Goal: Task Accomplishment & Management: Use online tool/utility

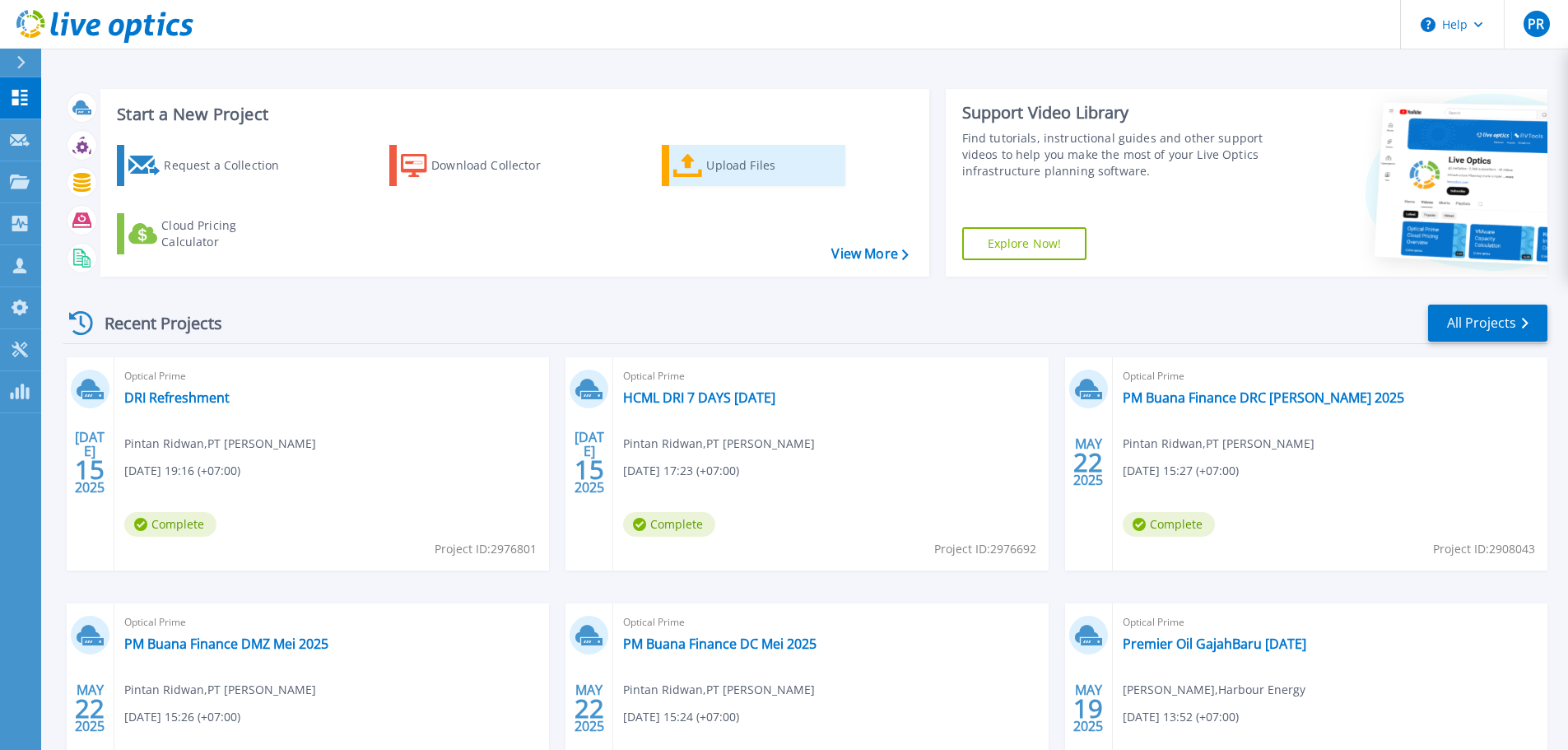
click at [734, 157] on div "Upload Files" at bounding box center [771, 165] width 131 height 33
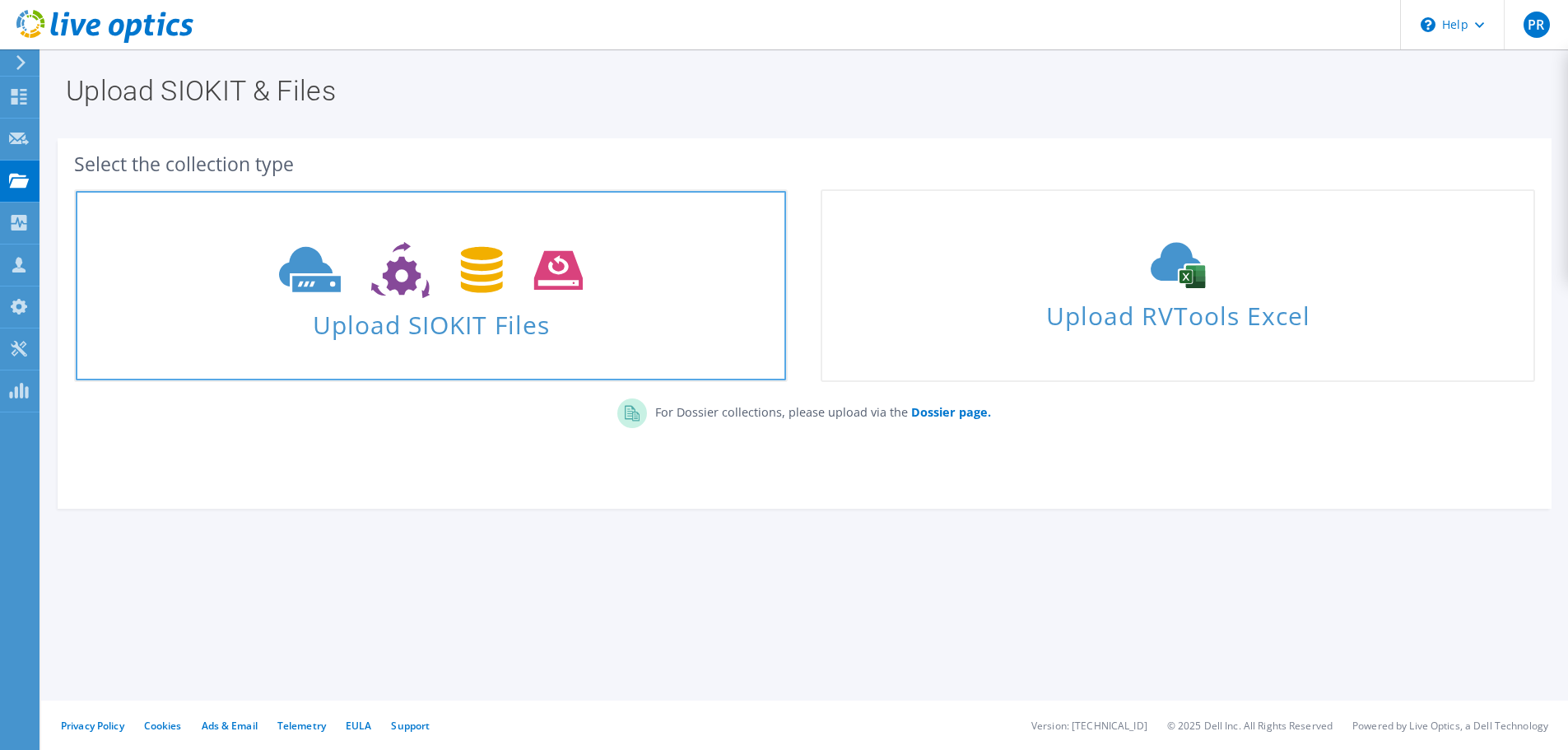
click at [582, 230] on link "Upload SIOKIT Files" at bounding box center [430, 285] width 714 height 193
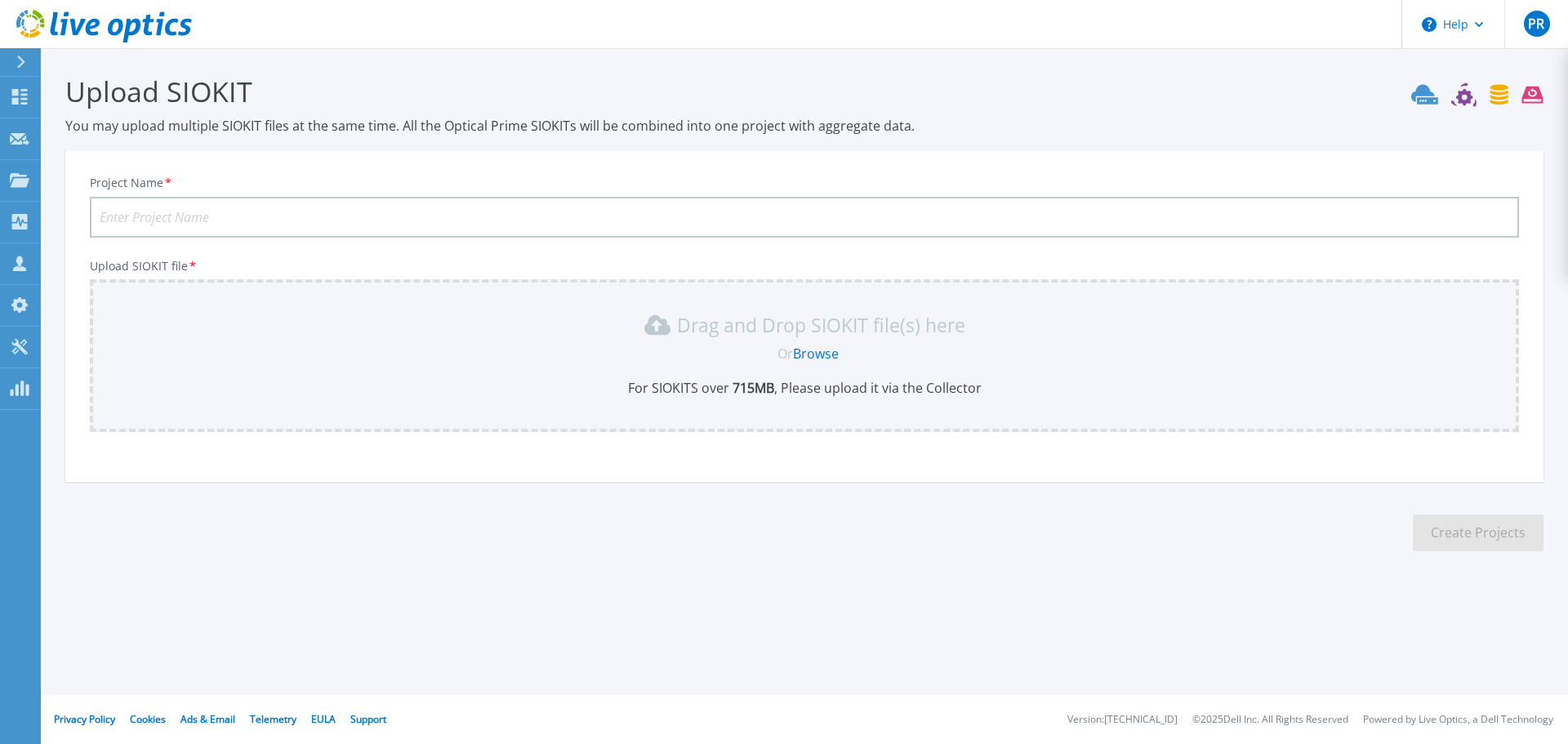
click at [559, 220] on input "Project Name *" at bounding box center [804, 217] width 1428 height 41
click at [243, 219] on input "PM Buana Finance" at bounding box center [804, 217] width 1428 height 41
type input "PM Buana Finance DC Agustus 2025"
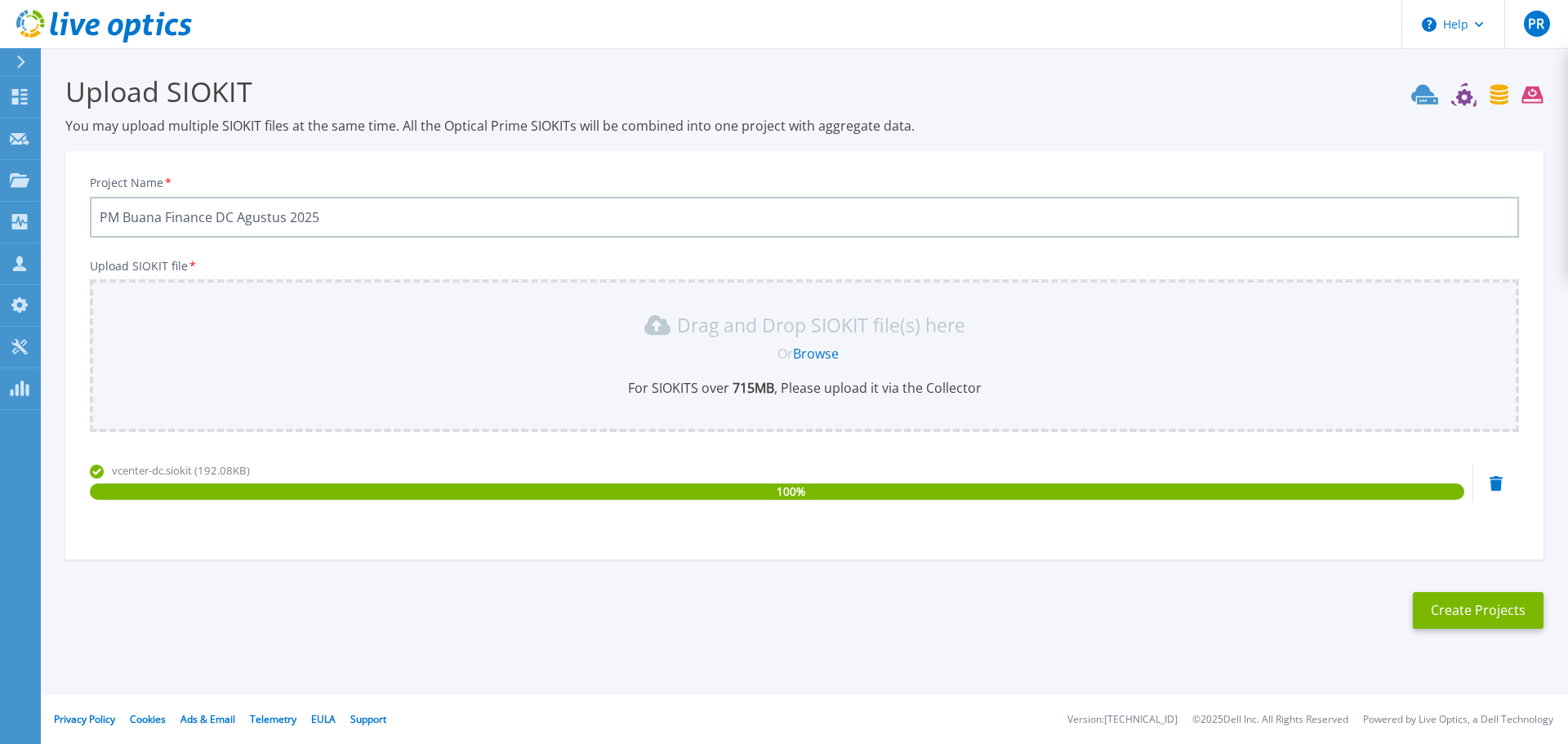
click at [353, 219] on input "PM Buana Finance DC Agustus 2025" at bounding box center [804, 217] width 1428 height 41
click at [1487, 608] on button "Create Projects" at bounding box center [1477, 610] width 130 height 37
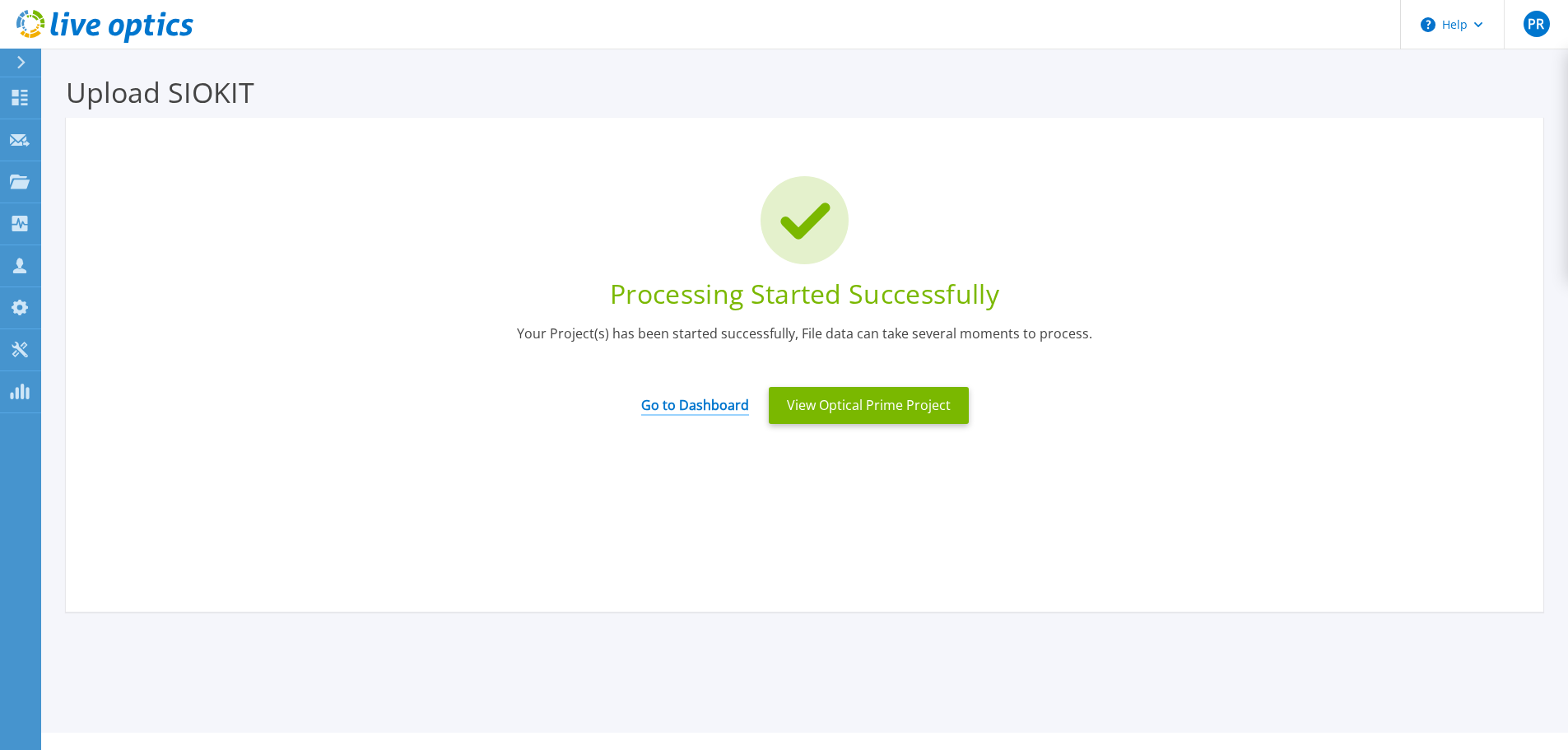
click at [721, 401] on link "Go to Dashboard" at bounding box center [695, 400] width 108 height 32
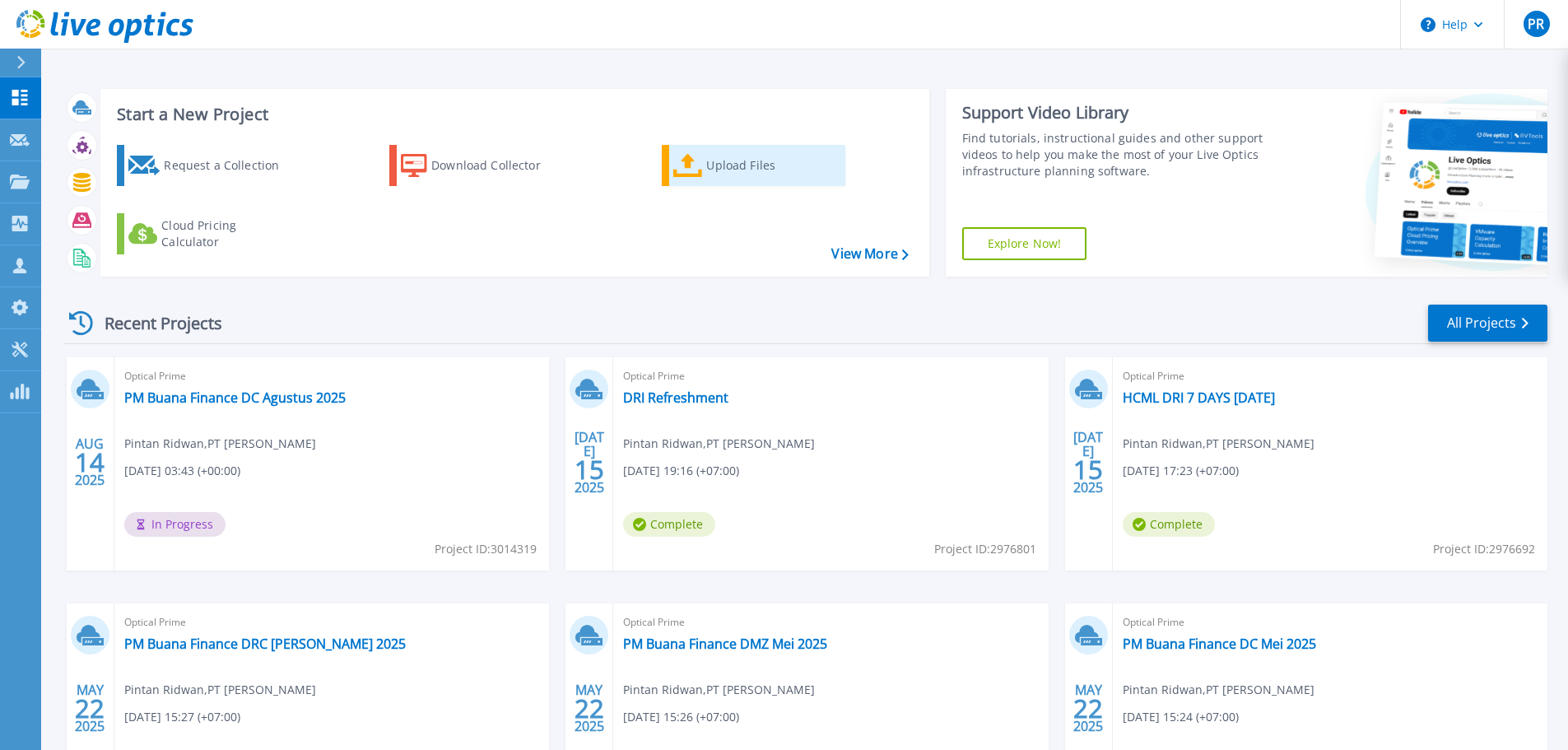
click at [717, 164] on div "Upload Files" at bounding box center [771, 165] width 131 height 33
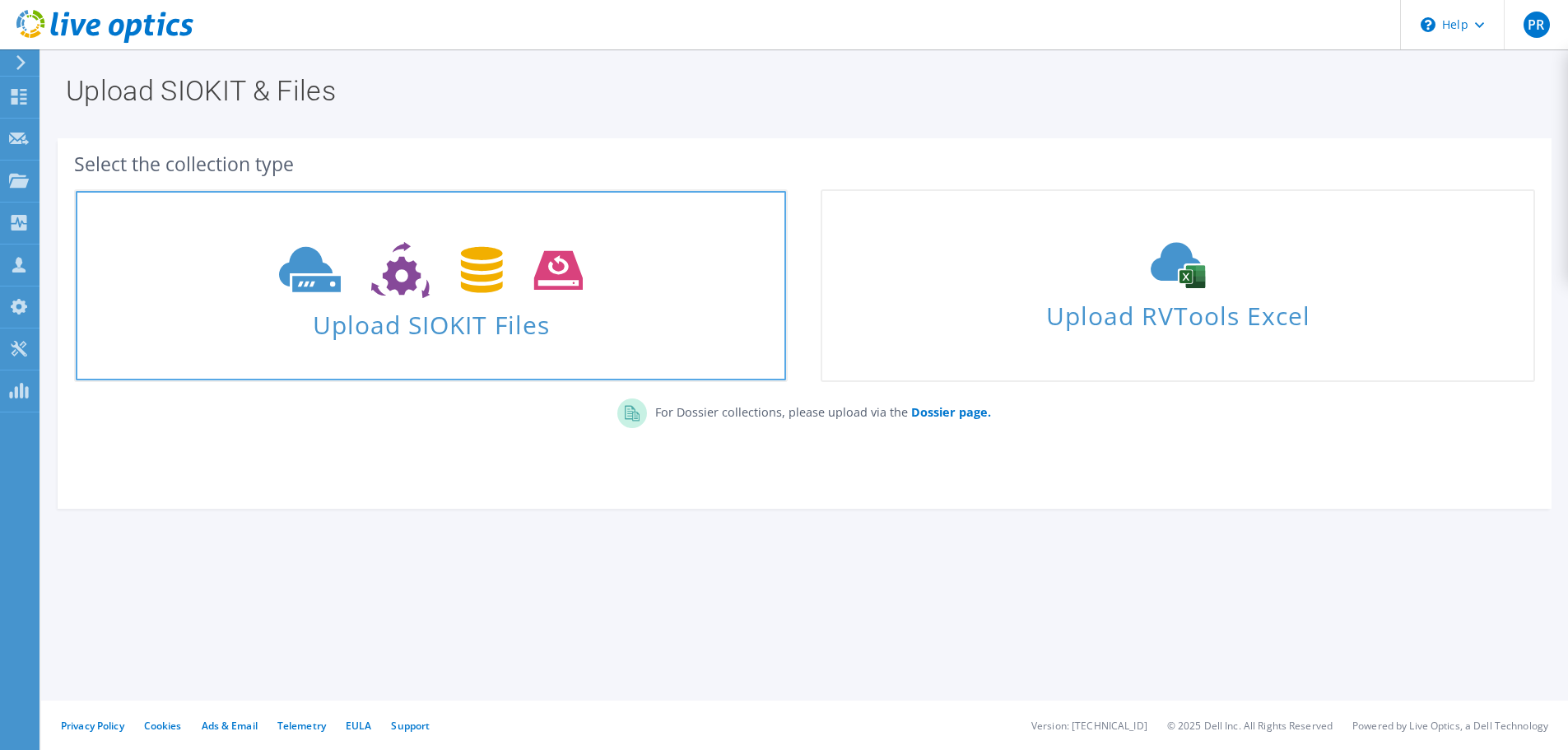
click at [537, 265] on icon at bounding box center [431, 270] width 304 height 57
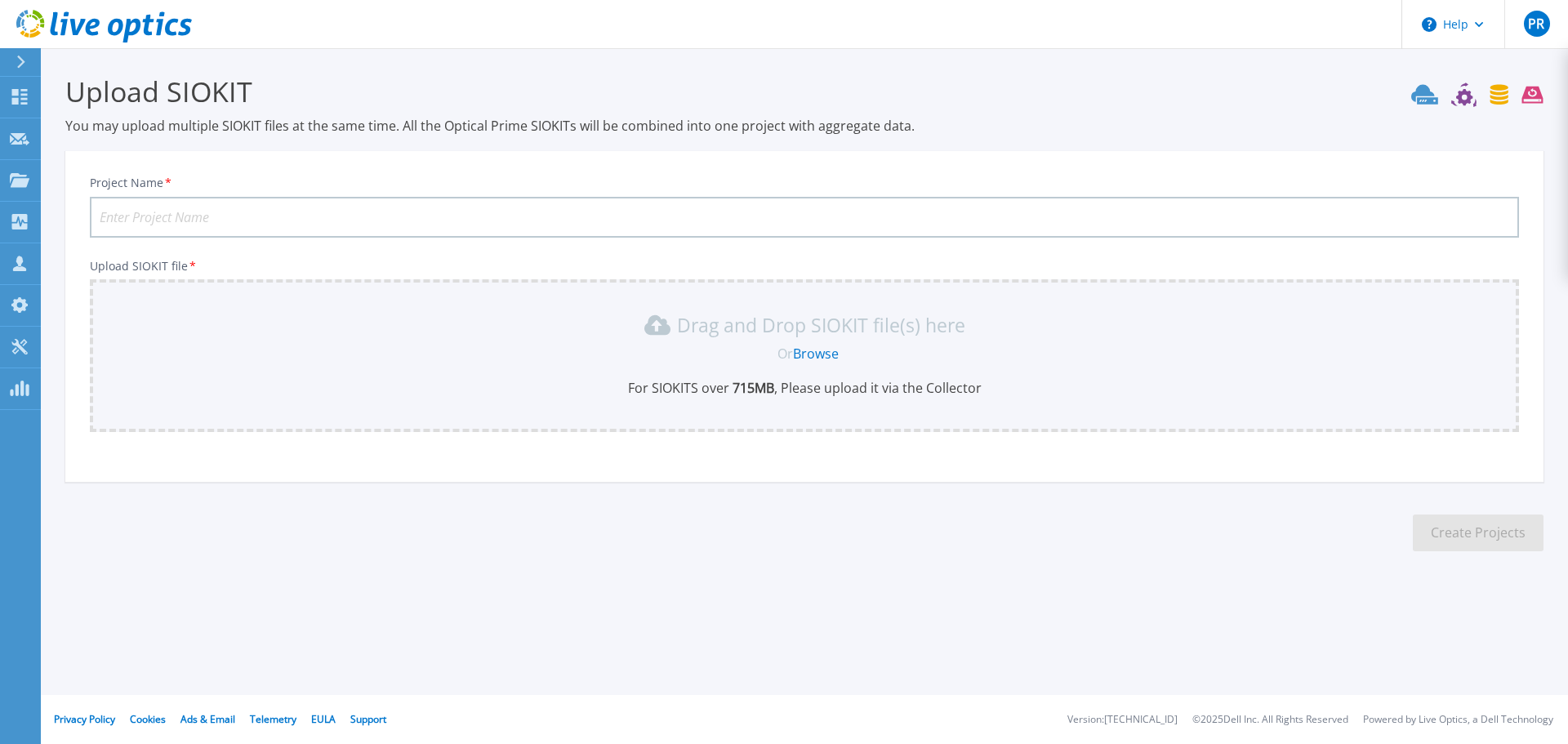
click at [424, 208] on input "Project Name *" at bounding box center [804, 217] width 1428 height 41
paste input "PM Buana Finance DC Agustus 2025"
click at [226, 212] on input "PM Buana Finance DC Agustus 2025" at bounding box center [804, 217] width 1428 height 41
type input "PM Buana Finance DRC Agustus 2025"
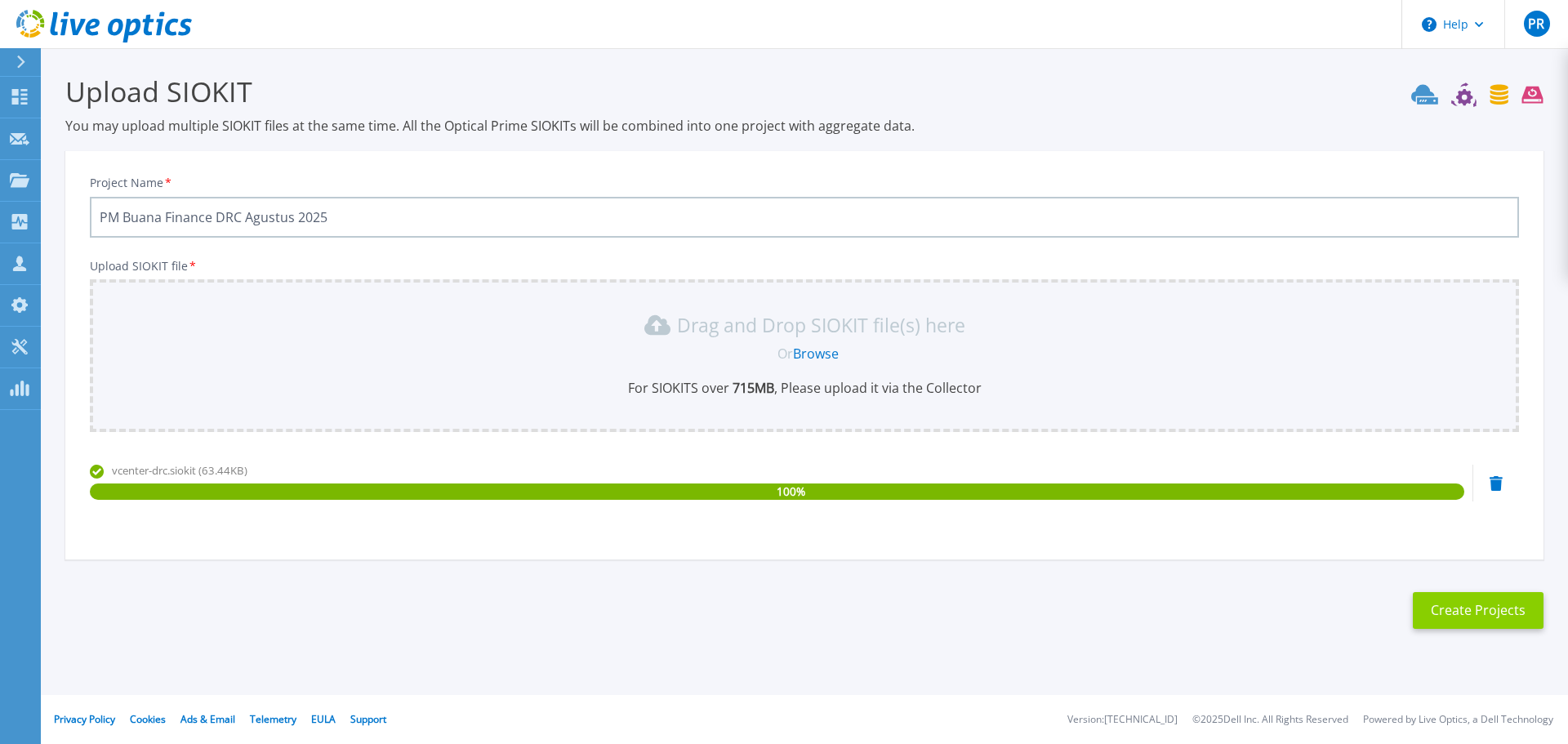
click at [1467, 618] on button "Create Projects" at bounding box center [1477, 610] width 130 height 37
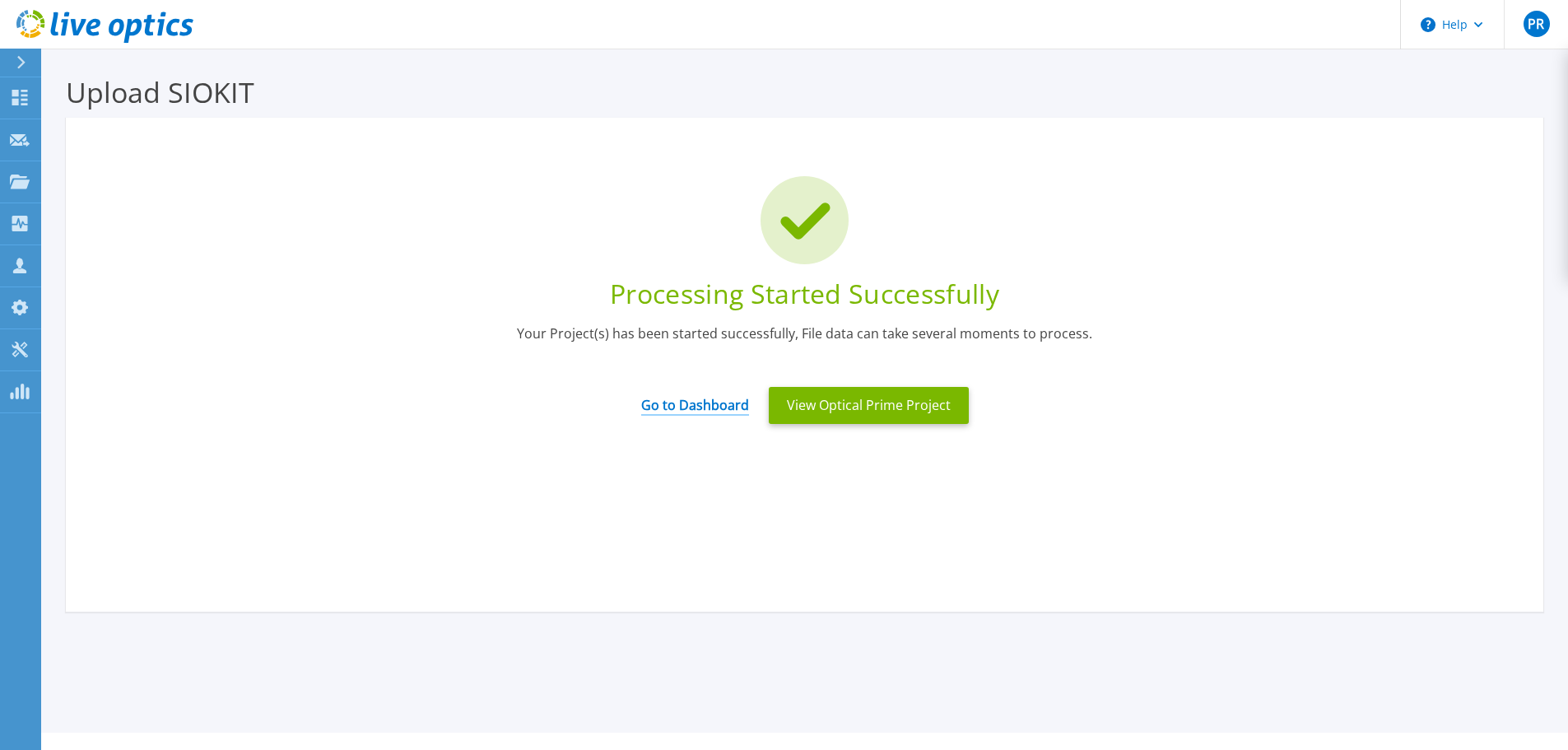
click at [702, 410] on link "Go to Dashboard" at bounding box center [695, 400] width 108 height 32
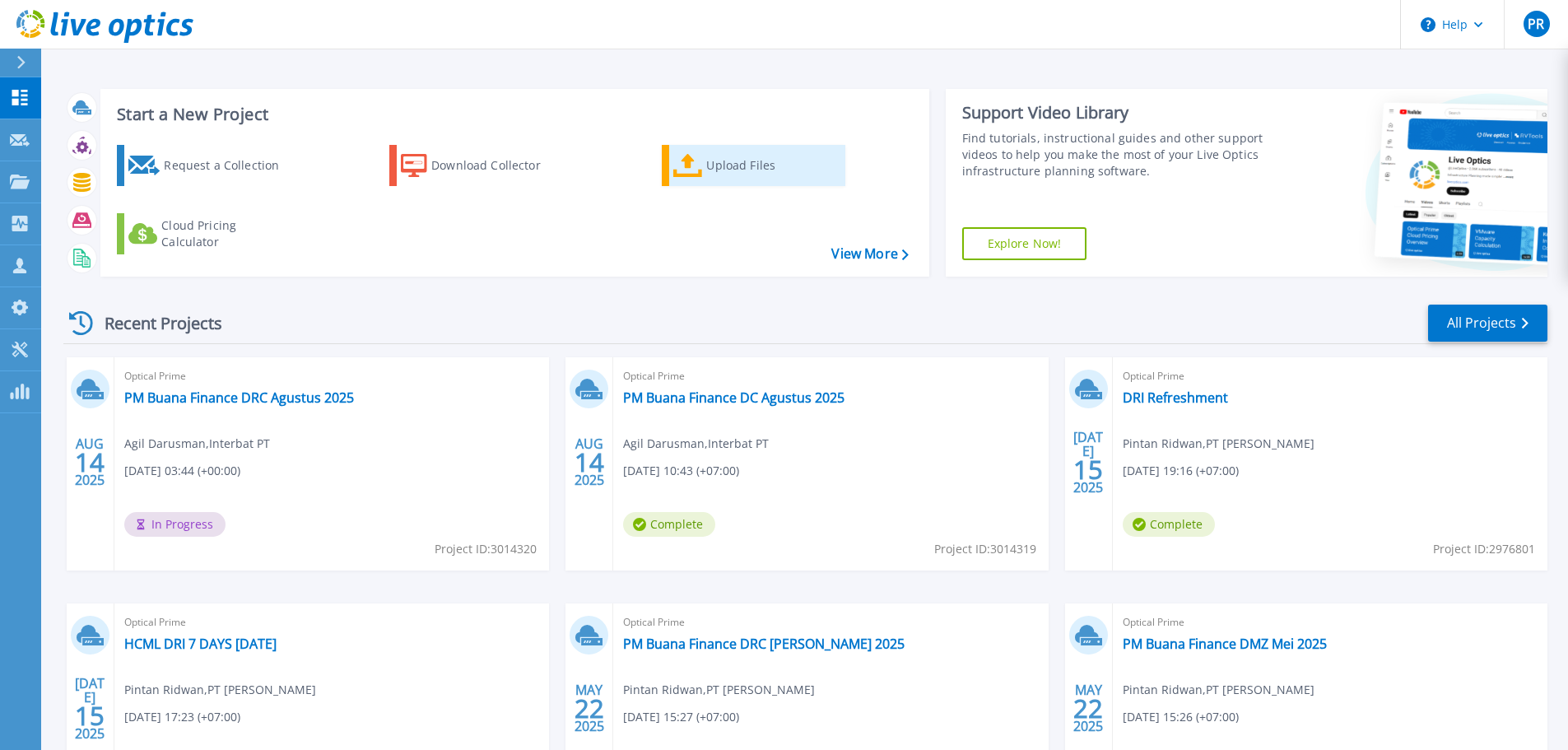
click at [737, 172] on div "Upload Files" at bounding box center [771, 165] width 131 height 33
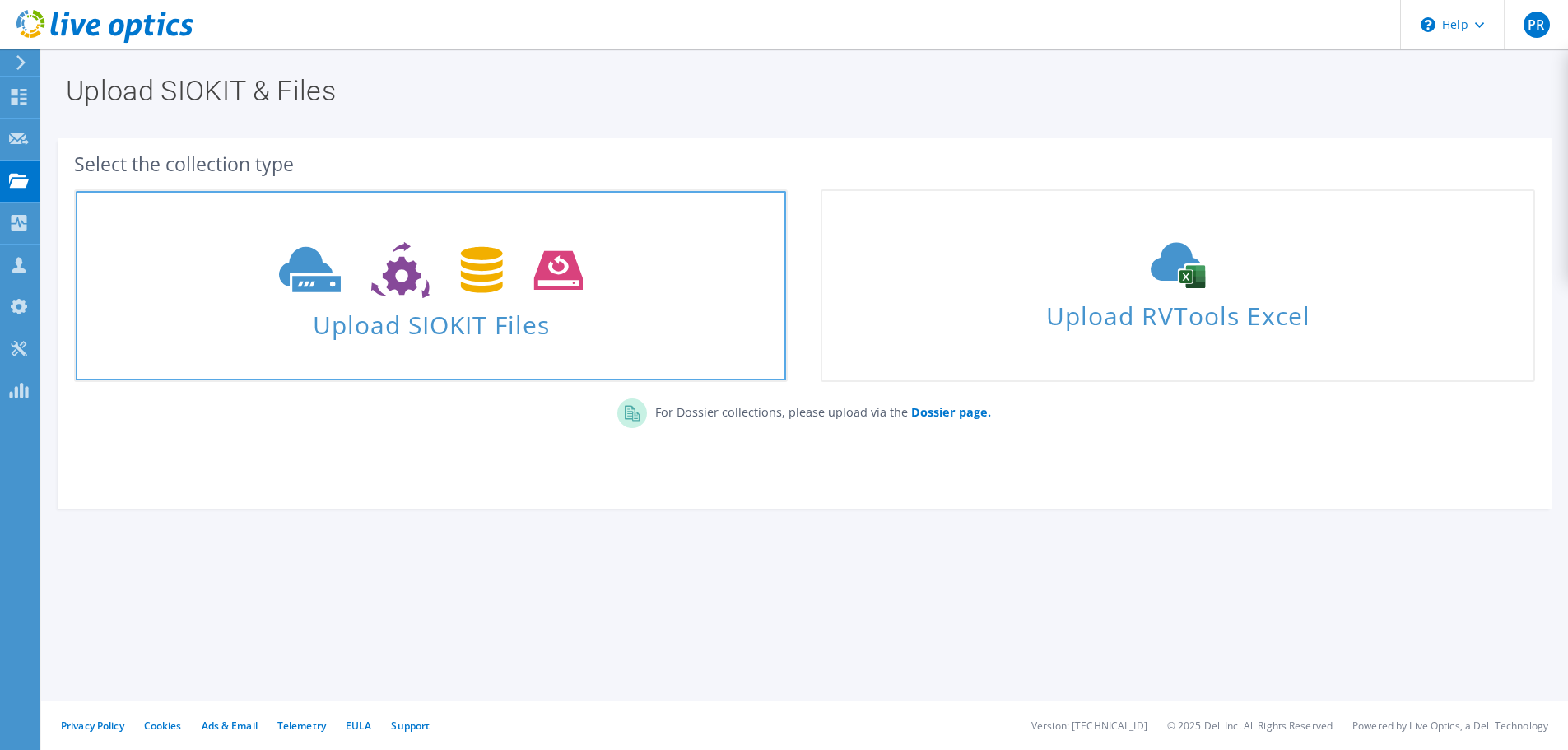
click at [477, 273] on icon at bounding box center [431, 270] width 304 height 57
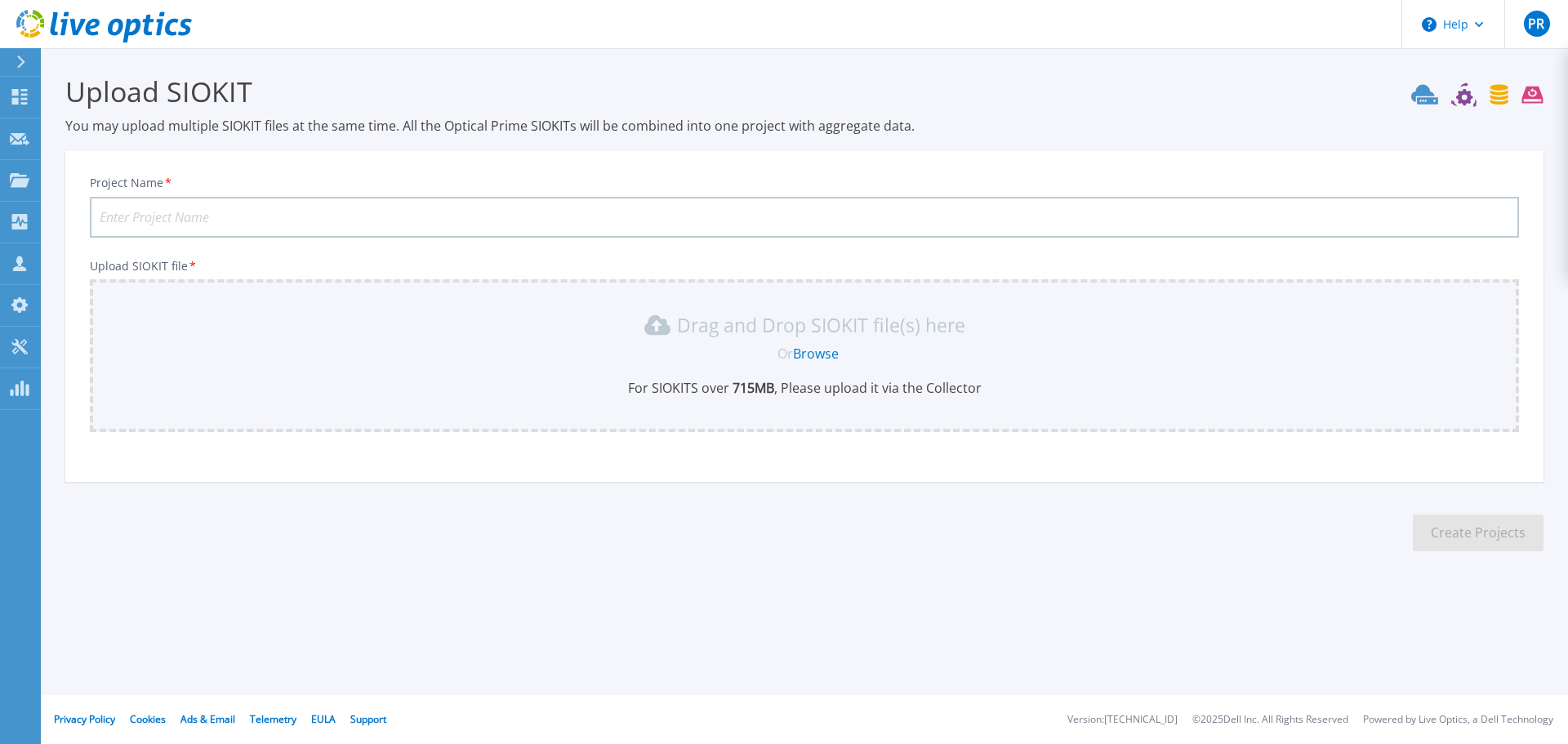
drag, startPoint x: 340, startPoint y: 207, endPoint x: 280, endPoint y: 219, distance: 61.2
click at [339, 207] on input "Project Name *" at bounding box center [804, 217] width 1428 height 41
paste input "PM Buana Finance DC Agustus 2025"
click at [222, 216] on input "PM Buana Finance DC Agustus 2025" at bounding box center [804, 217] width 1428 height 41
type input "PM Buana Finance DMZ Agustus 2025"
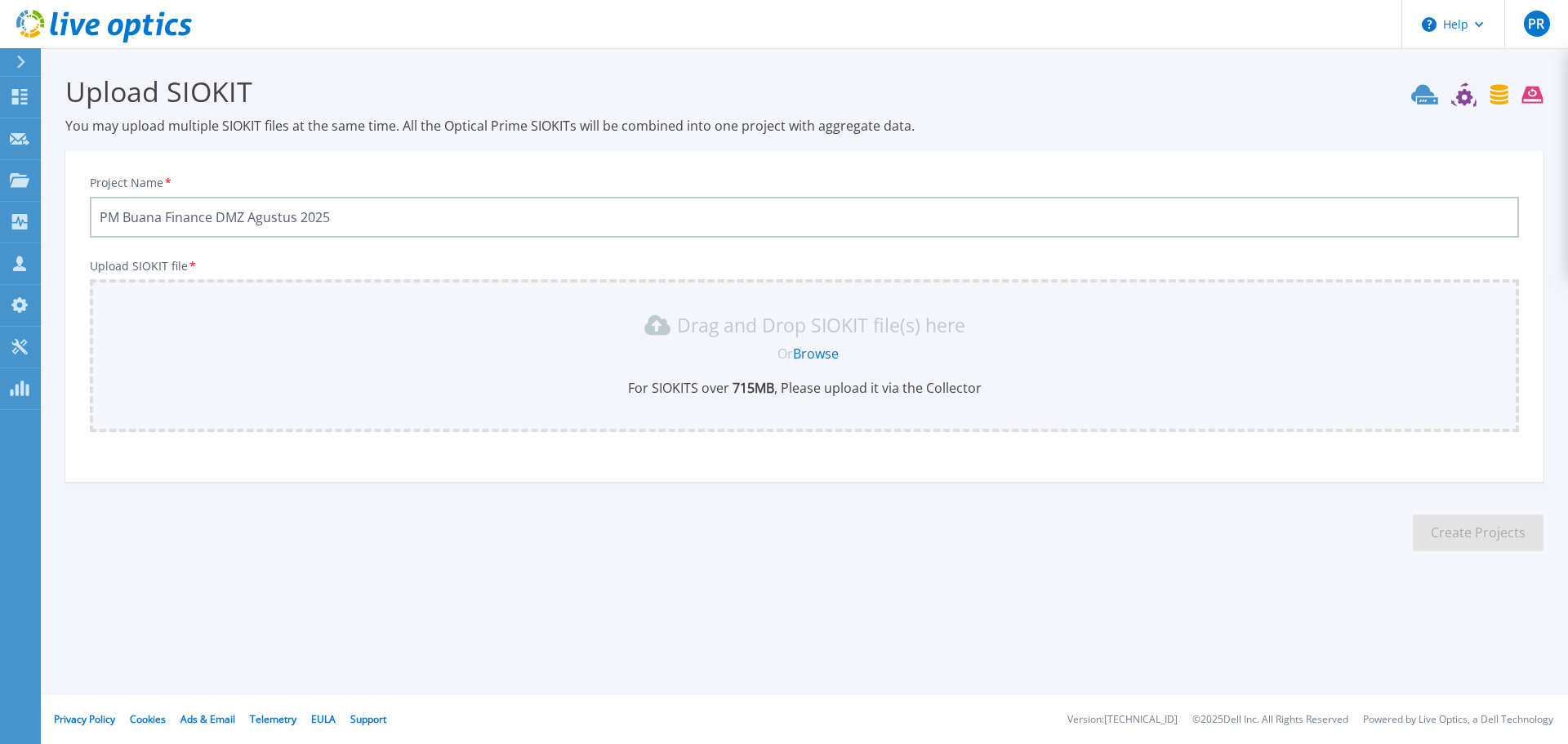
click at [455, 257] on div "Project Name * PM Buana Finance DMZ Agustus 2025 Upload SIOKIT file * Drag and …" at bounding box center [805, 322] width 1478 height 320
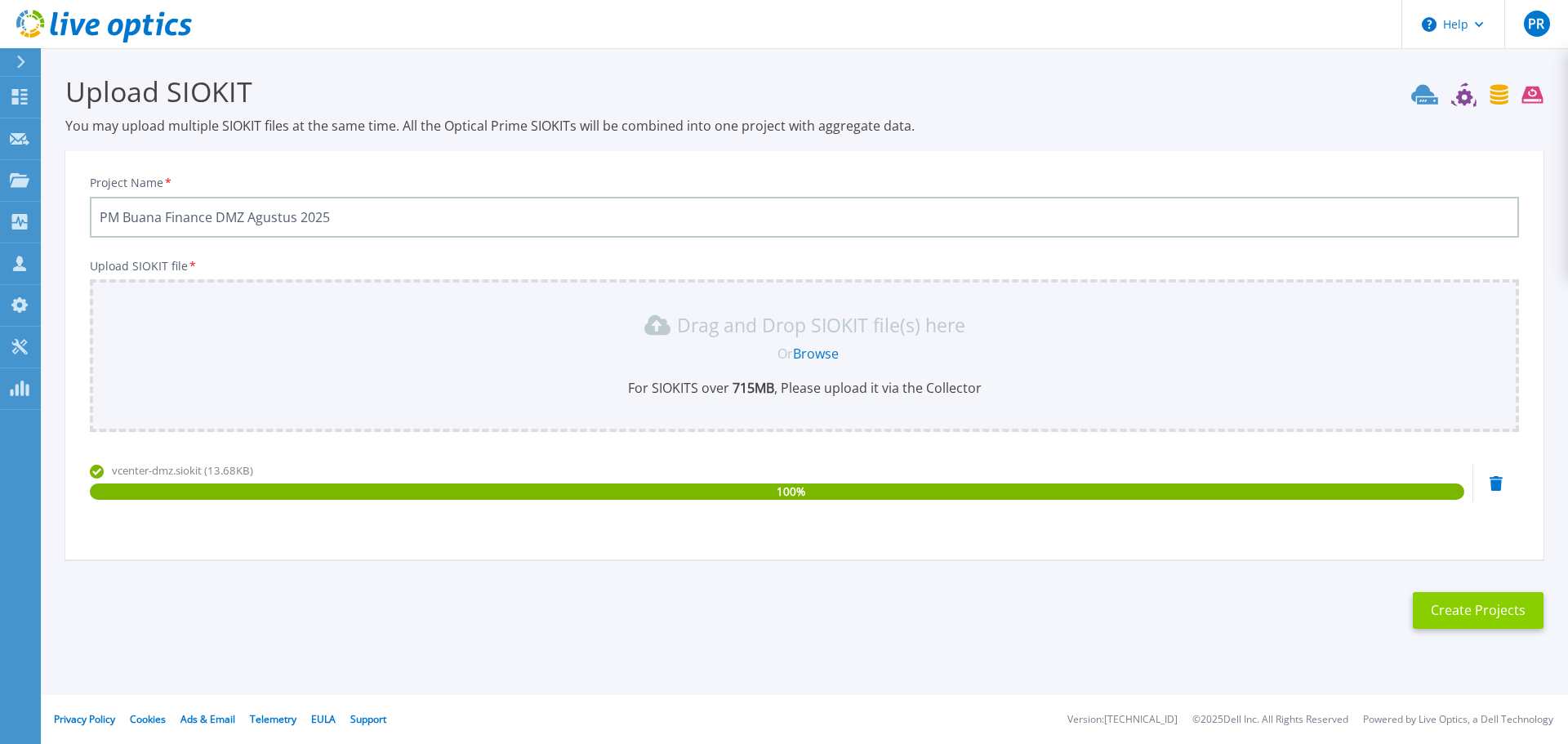
click at [1487, 612] on button "Create Projects" at bounding box center [1477, 610] width 130 height 37
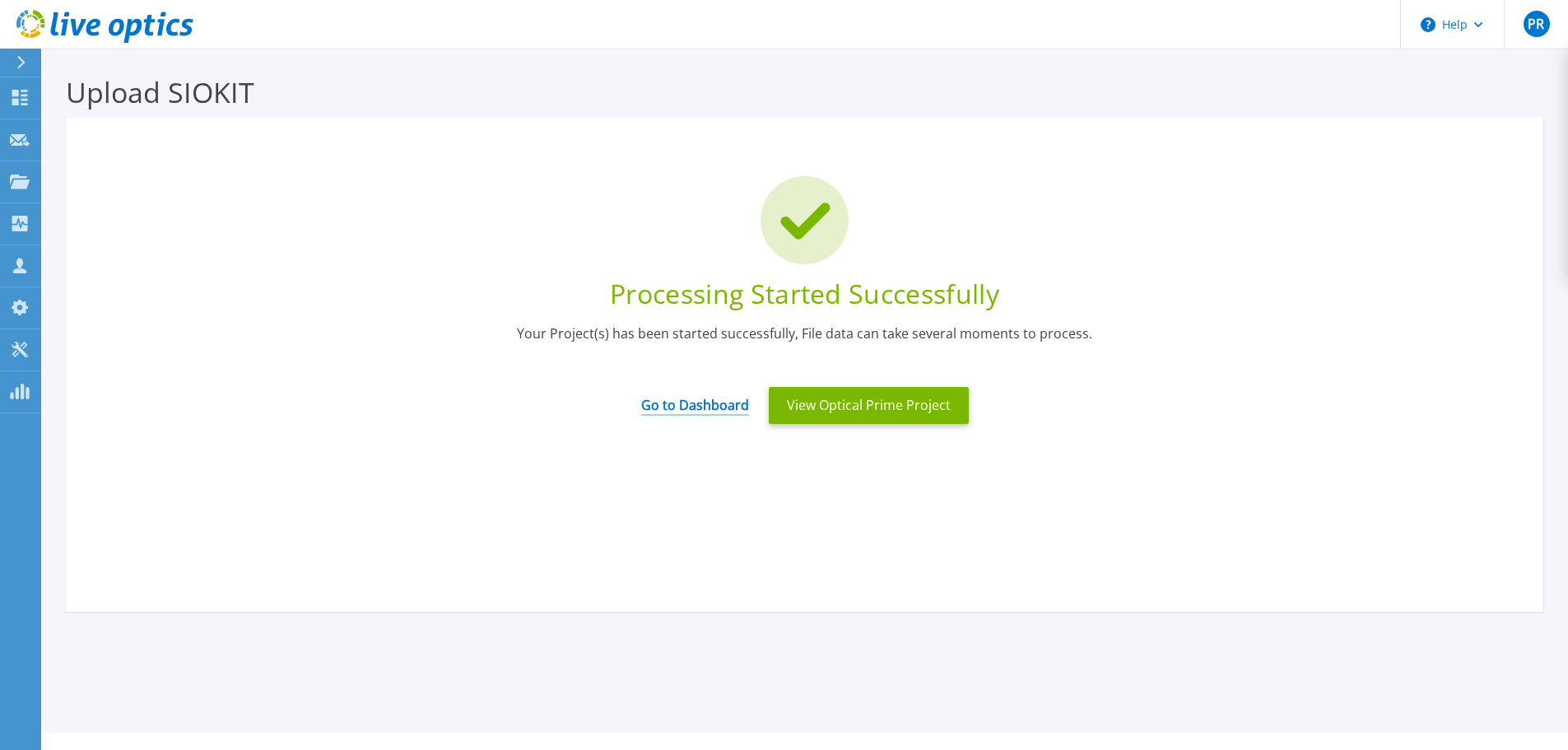
click at [717, 411] on link "Go to Dashboard" at bounding box center [695, 400] width 108 height 32
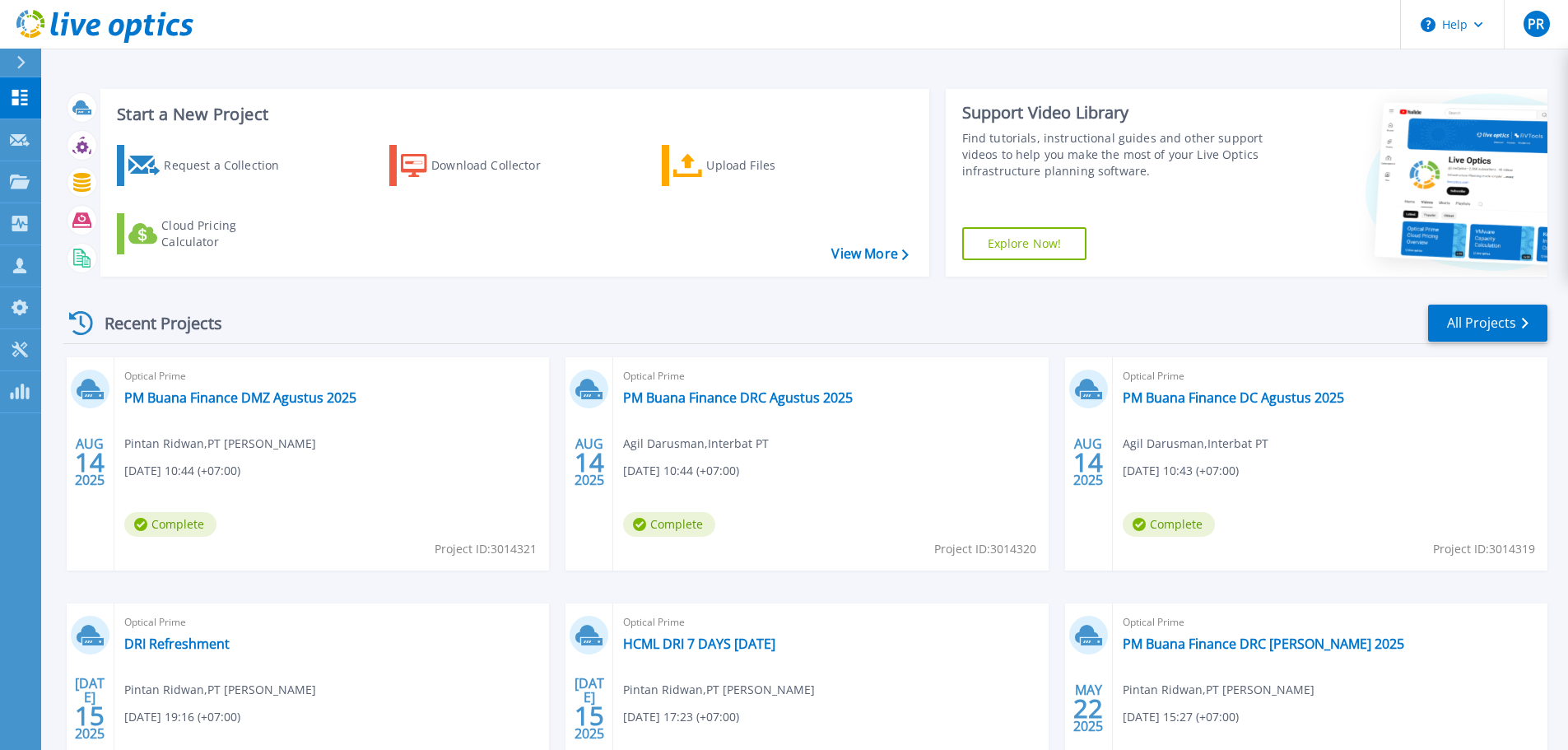
click at [316, 444] on span "[PERSON_NAME] , Interbat PT" at bounding box center [220, 443] width 192 height 18
click at [1127, 316] on div "Recent Projects All Projects" at bounding box center [805, 324] width 1484 height 42
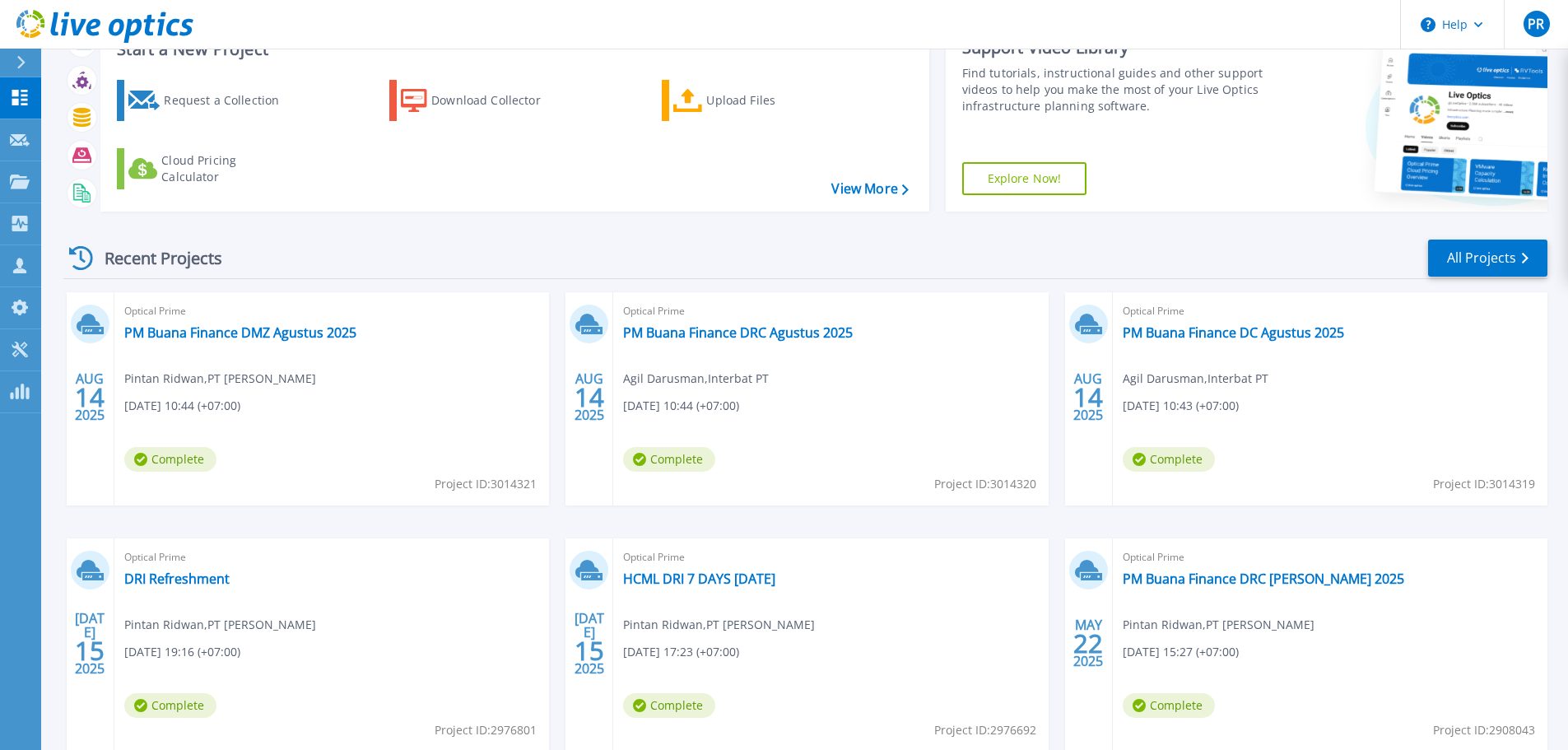
scroll to position [162, 0]
